Goal: Task Accomplishment & Management: Complete application form

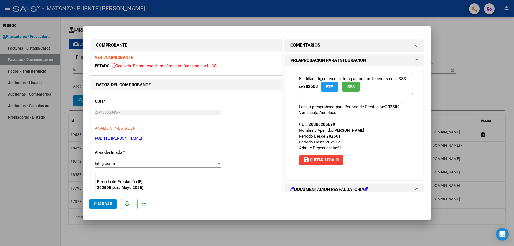
scroll to position [80, 0]
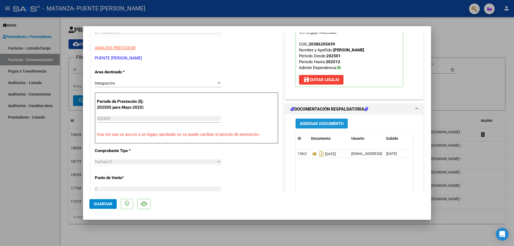
click at [324, 128] on button "Agregar Documento" at bounding box center [322, 124] width 52 height 10
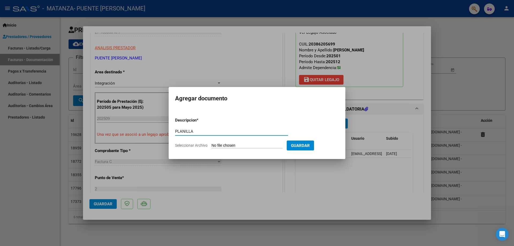
type input "PLANILLA"
click at [264, 144] on input "Seleccionar Archivo" at bounding box center [247, 145] width 71 height 5
type input "C:\fakepath\PLANILLA [PERSON_NAME] [DATE].pdf"
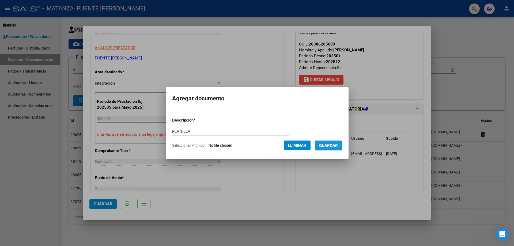
click at [333, 148] on button "Guardar" at bounding box center [328, 146] width 27 height 10
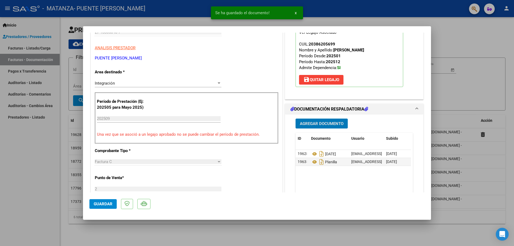
click at [101, 205] on span "Guardar" at bounding box center [103, 204] width 19 height 5
click at [373, 18] on div at bounding box center [257, 123] width 514 height 246
type input "$ 0,00"
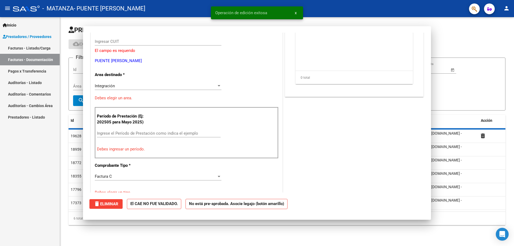
scroll to position [0, 0]
